Goal: Transaction & Acquisition: Book appointment/travel/reservation

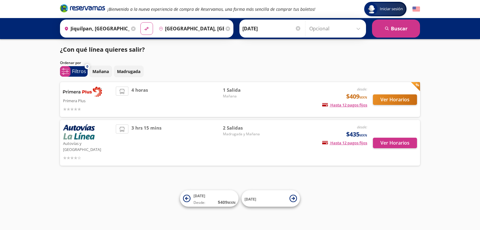
click at [283, 136] on div "desde: $435 MXN Hasta 12 pagos fijos Pagos fijos en compras mayores a $30 MXN, …" at bounding box center [317, 142] width 99 height 37
click at [376, 140] on button "Ver Horarios" at bounding box center [395, 142] width 44 height 11
click at [135, 102] on span "4 horas" at bounding box center [139, 99] width 17 height 26
click at [394, 100] on button "Ver Horarios" at bounding box center [395, 99] width 44 height 11
click at [302, 141] on div "desde: $435 MXN Hasta 12 pagos fijos Pagos fijos en compras mayores a $30 MXN, …" at bounding box center [317, 142] width 99 height 37
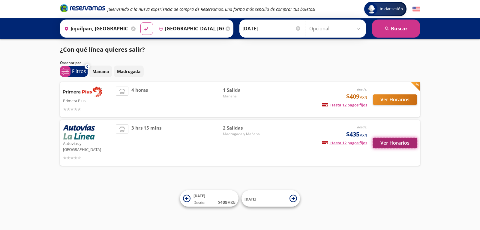
click at [378, 142] on button "Ver Horarios" at bounding box center [395, 142] width 44 height 11
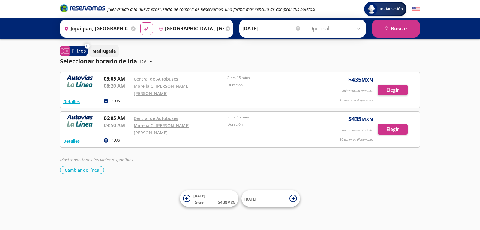
click at [168, 27] on input "[GEOGRAPHIC_DATA], [GEOGRAPHIC_DATA]" at bounding box center [190, 28] width 68 height 15
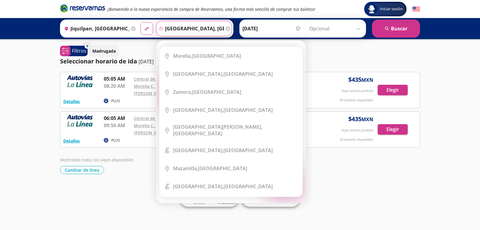
click at [227, 29] on icon at bounding box center [228, 28] width 5 height 5
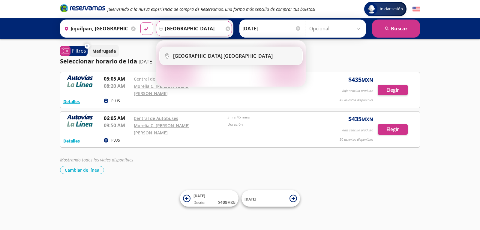
click at [225, 55] on div "[GEOGRAPHIC_DATA], [GEOGRAPHIC_DATA]" at bounding box center [223, 56] width 100 height 7
type input "[GEOGRAPHIC_DATA], [GEOGRAPHIC_DATA]"
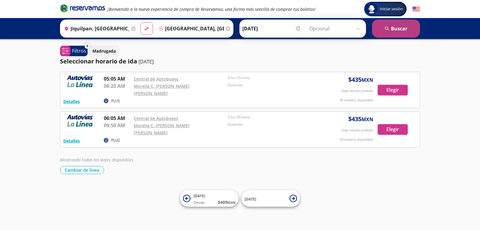
click at [391, 28] on button "search [GEOGRAPHIC_DATA]" at bounding box center [396, 29] width 48 height 18
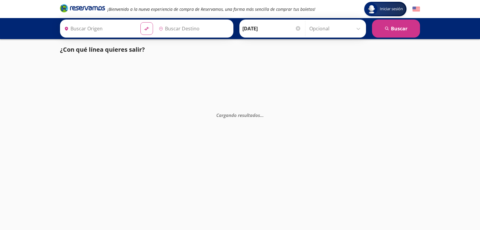
type input "Jiquilpan, [GEOGRAPHIC_DATA]"
type input "[GEOGRAPHIC_DATA], [GEOGRAPHIC_DATA]"
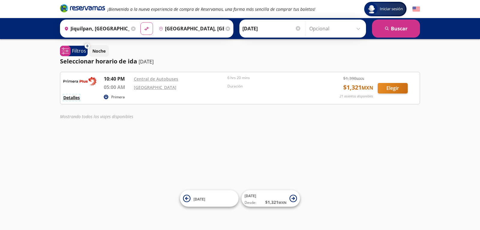
click at [76, 99] on button "Detalles" at bounding box center [71, 97] width 17 height 6
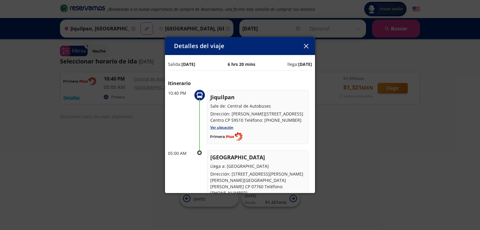
click at [308, 45] on button "button" at bounding box center [306, 45] width 9 height 9
